Goal: Task Accomplishment & Management: Manage account settings

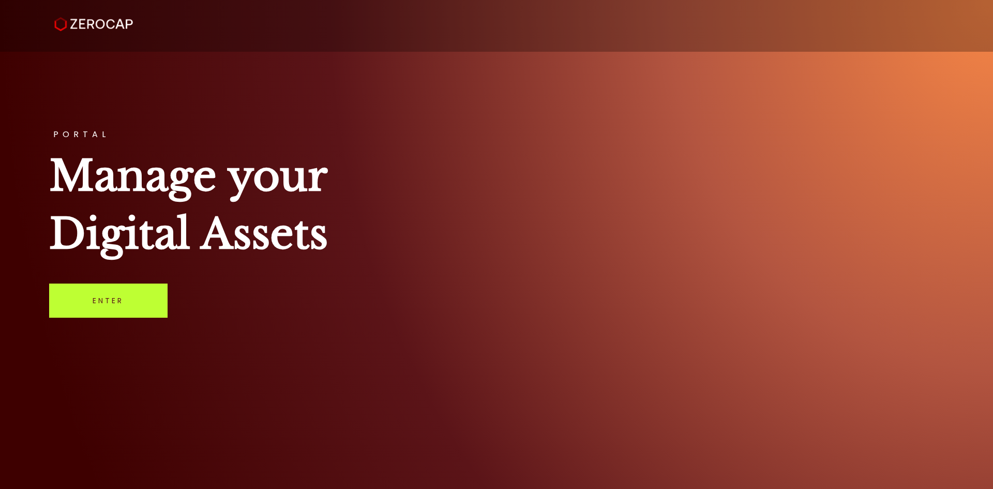
click at [126, 296] on link "Enter" at bounding box center [108, 300] width 118 height 34
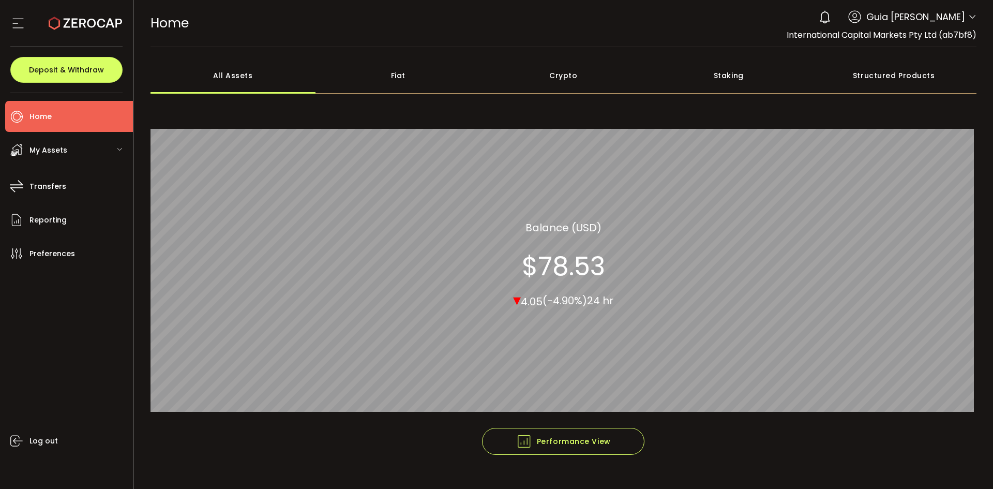
click at [975, 16] on header "PDF is being processed and will download to your computer HOME Buy Power $0.00 …" at bounding box center [563, 23] width 859 height 47
click at [964, 19] on div "0 Guia Camille Valderama Account International Capital Markets Pty Ltd (ab7bf8)…" at bounding box center [894, 17] width 163 height 23
click at [964, 18] on div "0 Guia Camille Valderama Account International Capital Markets Pty Ltd (ab7bf8)…" at bounding box center [894, 17] width 163 height 23
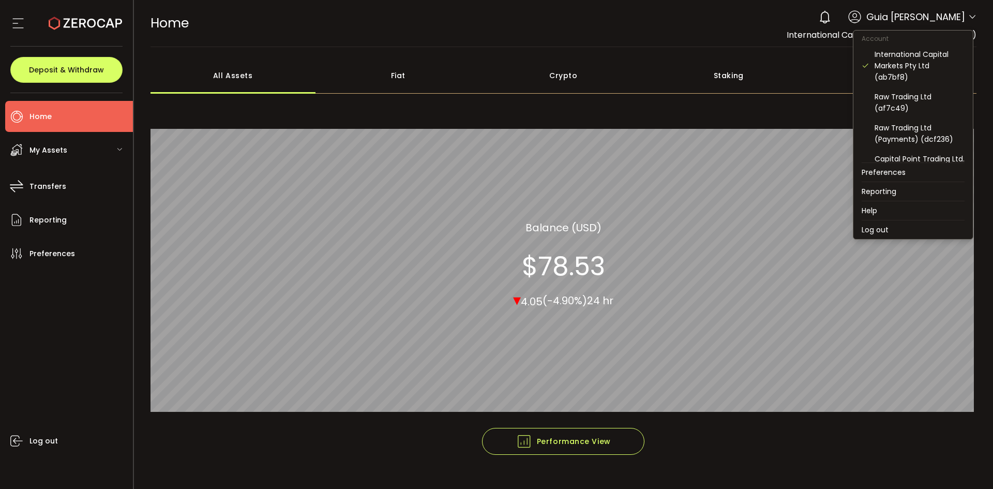
click at [968, 17] on icon at bounding box center [972, 17] width 8 height 8
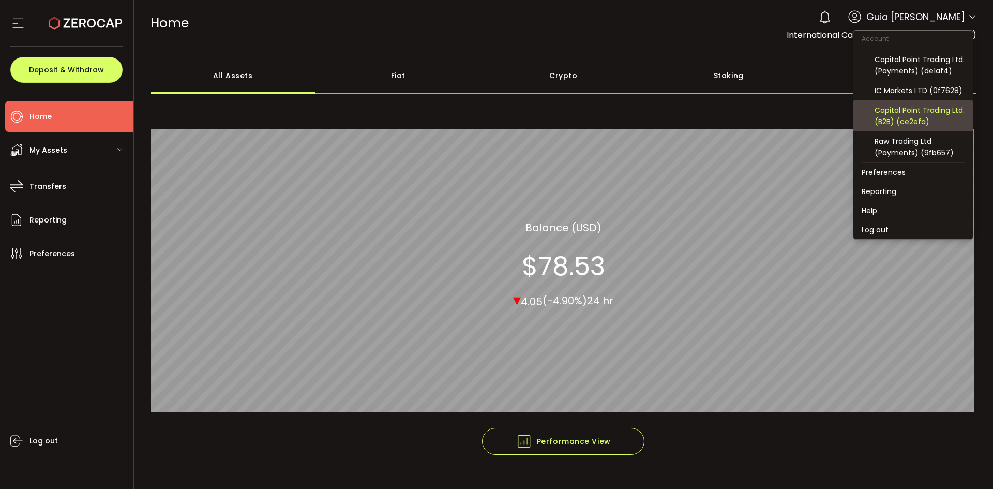
click at [932, 111] on div "Capital Point Trading Ltd. (B2B) (ce2efa)" at bounding box center [919, 115] width 90 height 23
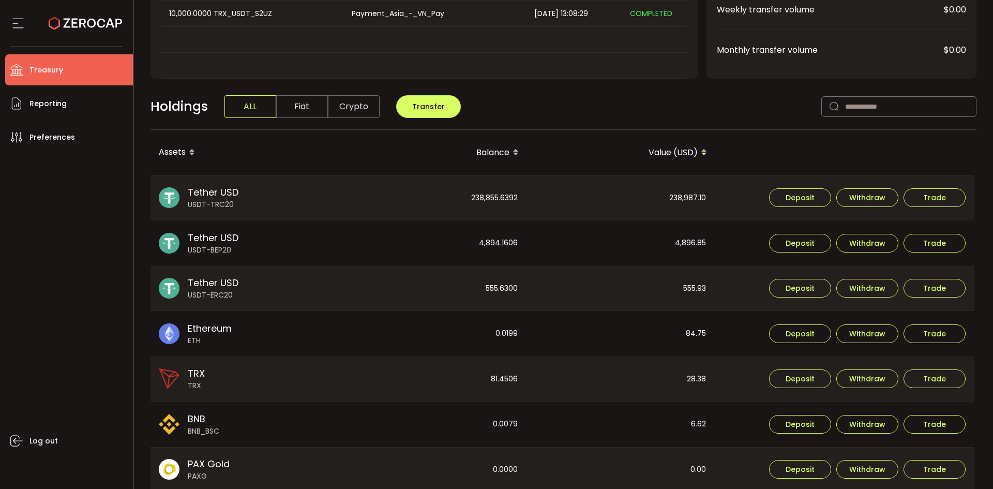
scroll to position [103, 0]
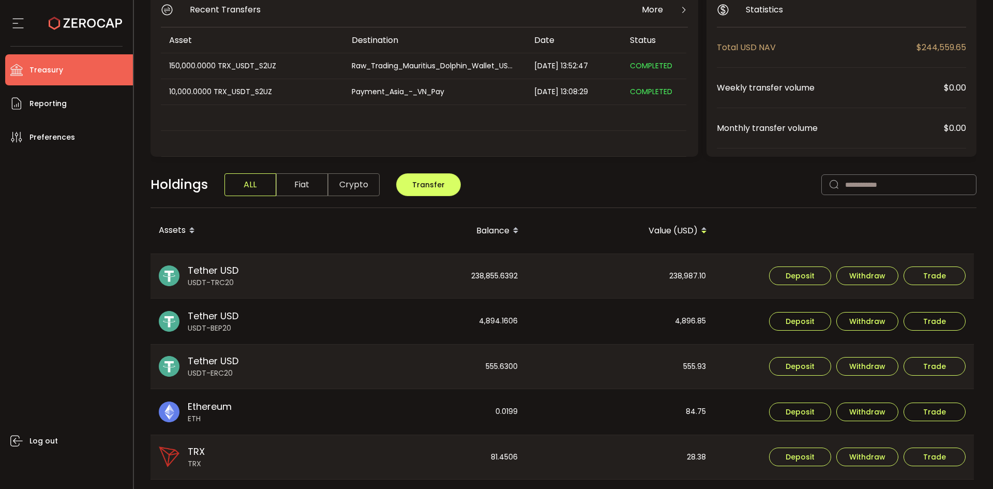
click at [684, 271] on div "238,987.10" at bounding box center [620, 276] width 187 height 44
copy div "238,987.10"
click at [685, 317] on div "4,896.85" at bounding box center [620, 320] width 187 height 45
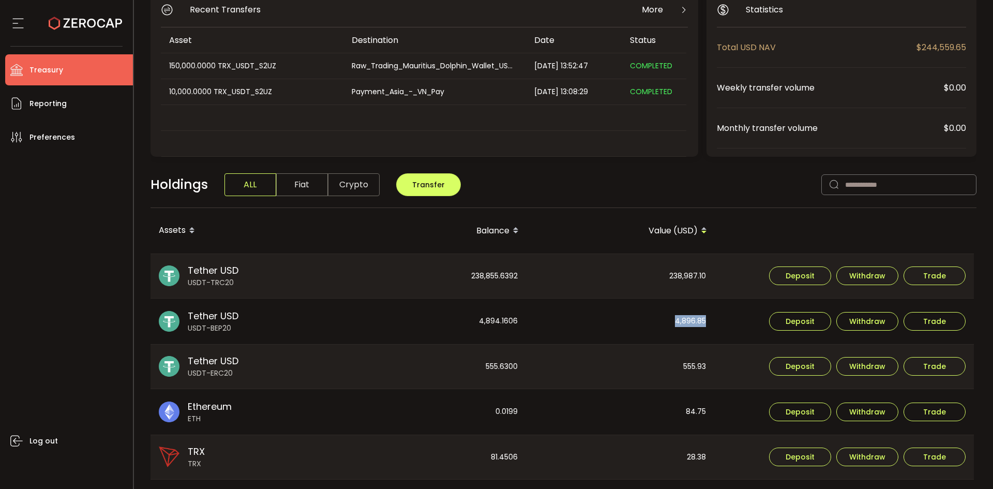
copy div "4,896.85"
click at [690, 364] on div "555.93" at bounding box center [620, 366] width 187 height 44
copy div "555.93"
click at [501, 276] on div "238,855.6392" at bounding box center [432, 276] width 187 height 44
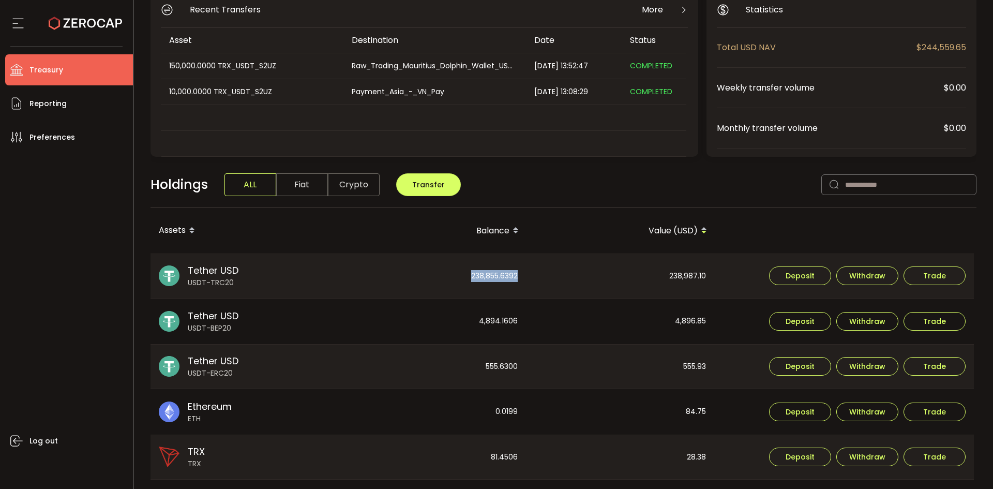
click at [501, 276] on div "238,855.6392" at bounding box center [432, 276] width 187 height 44
copy div "238,855.6392"
click at [505, 318] on div "4,894.1606" at bounding box center [432, 320] width 187 height 45
copy div "4,894.1606"
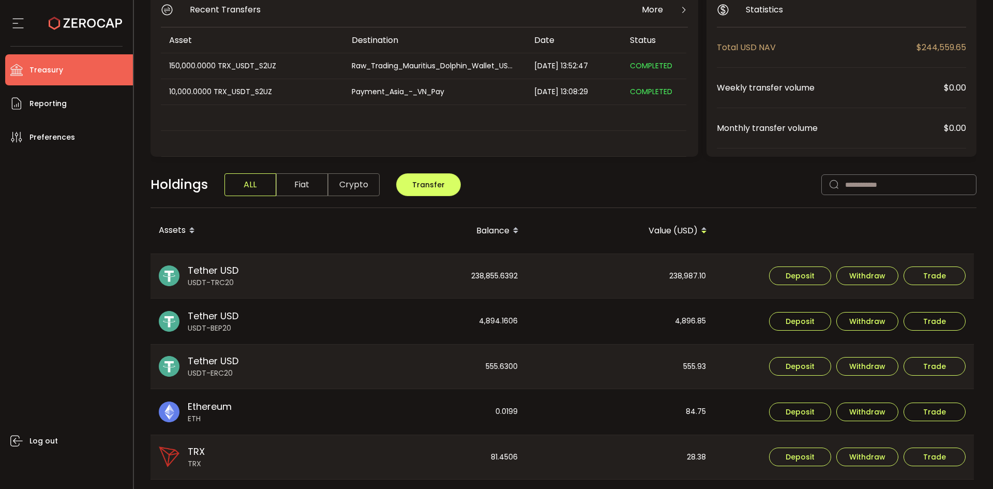
click at [490, 362] on div "555.6300" at bounding box center [432, 366] width 187 height 44
copy div "555.6300"
click at [462, 203] on div "Holdings ALL Fiat Crypto Transfer" at bounding box center [563, 190] width 826 height 36
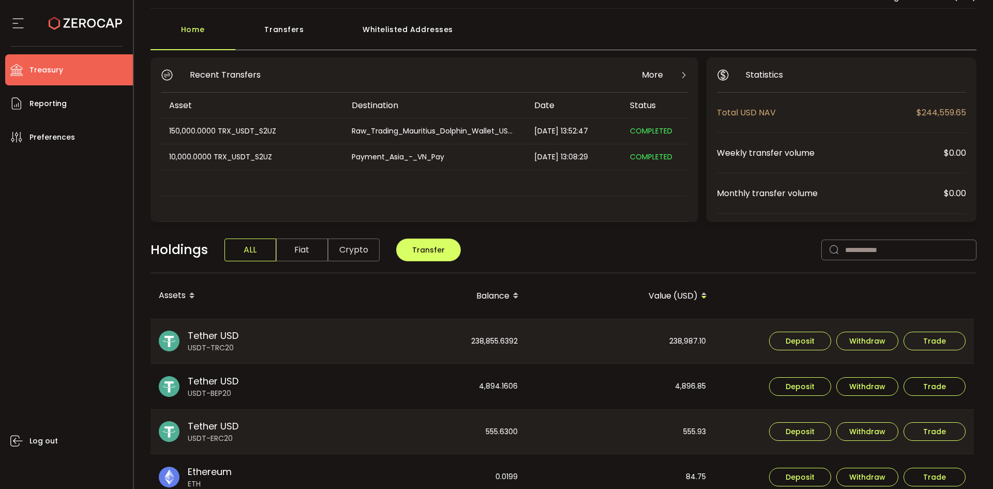
scroll to position [0, 0]
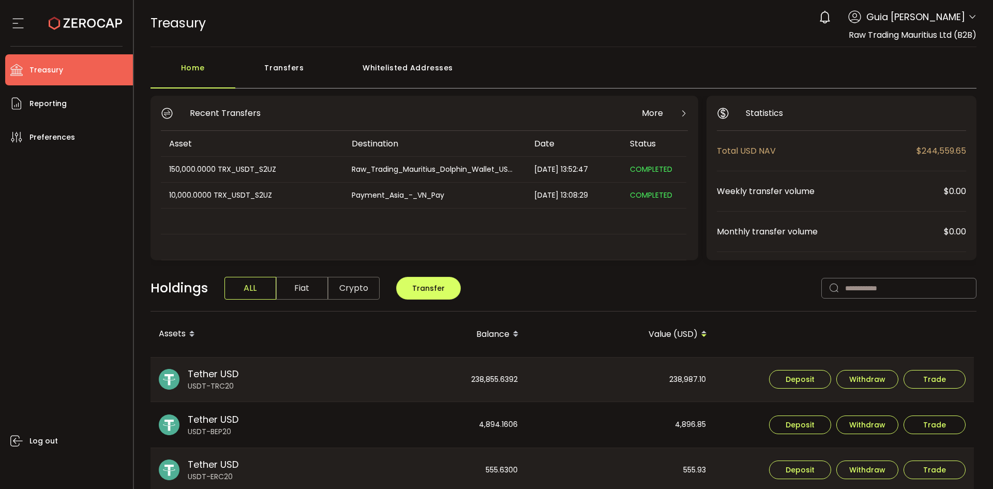
click at [968, 13] on icon at bounding box center [972, 17] width 8 height 8
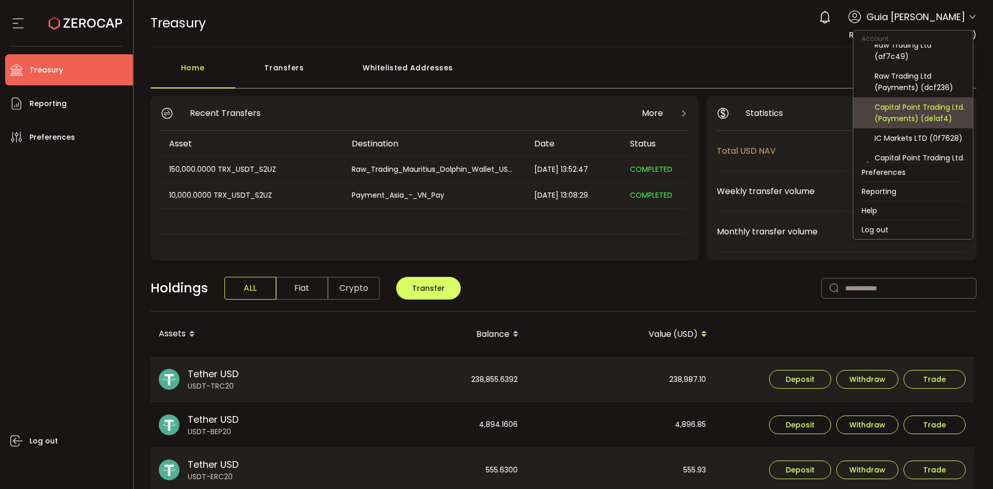
scroll to position [103, 0]
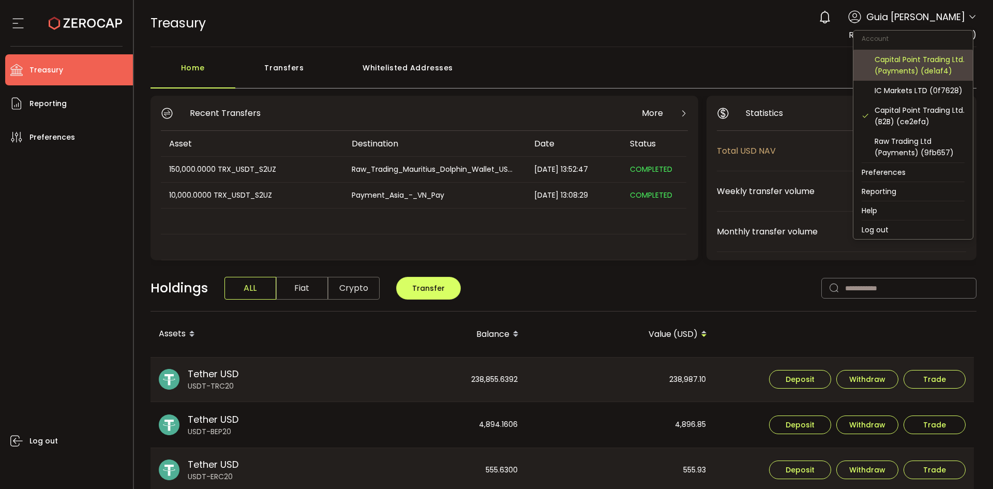
click at [932, 67] on div "Capital Point Trading Ltd. (Payments) (de1af4)" at bounding box center [919, 65] width 90 height 23
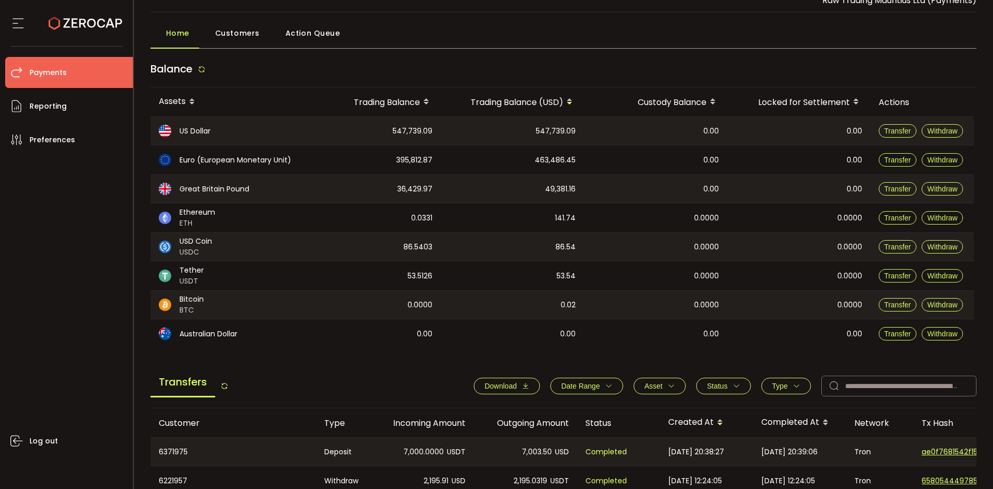
scroll to position [52, 0]
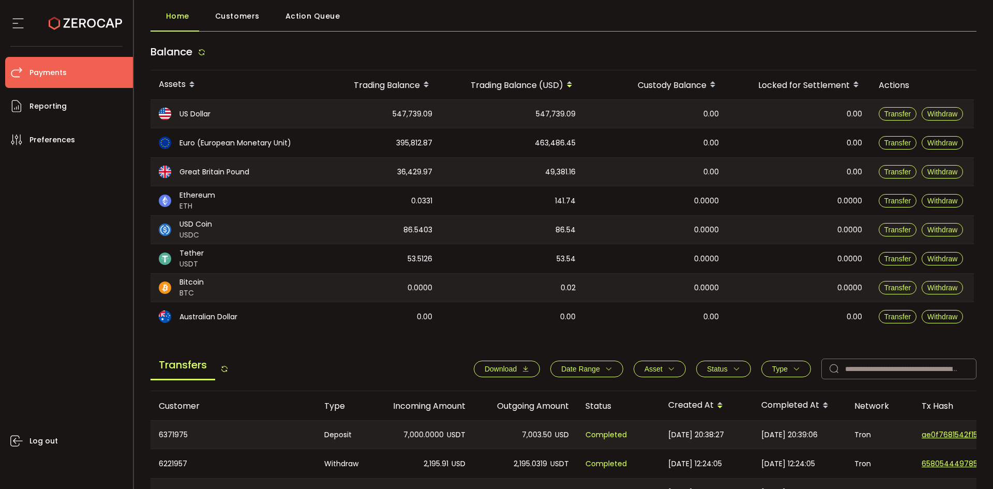
click at [522, 371] on icon "button" at bounding box center [525, 368] width 7 height 7
